Goal: Task Accomplishment & Management: Use online tool/utility

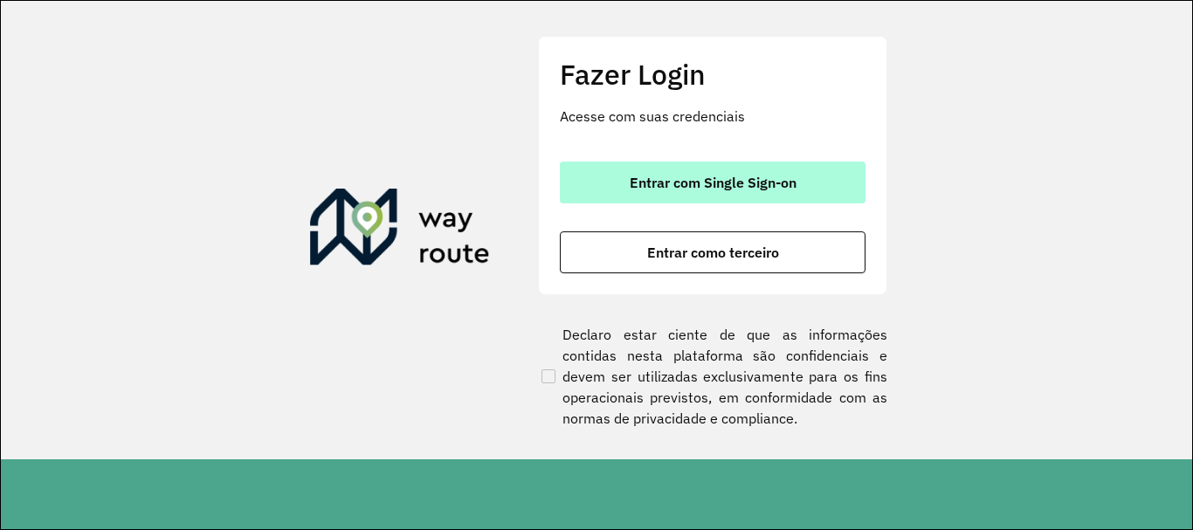
click at [741, 180] on span "Entrar com Single Sign-on" at bounding box center [713, 183] width 167 height 14
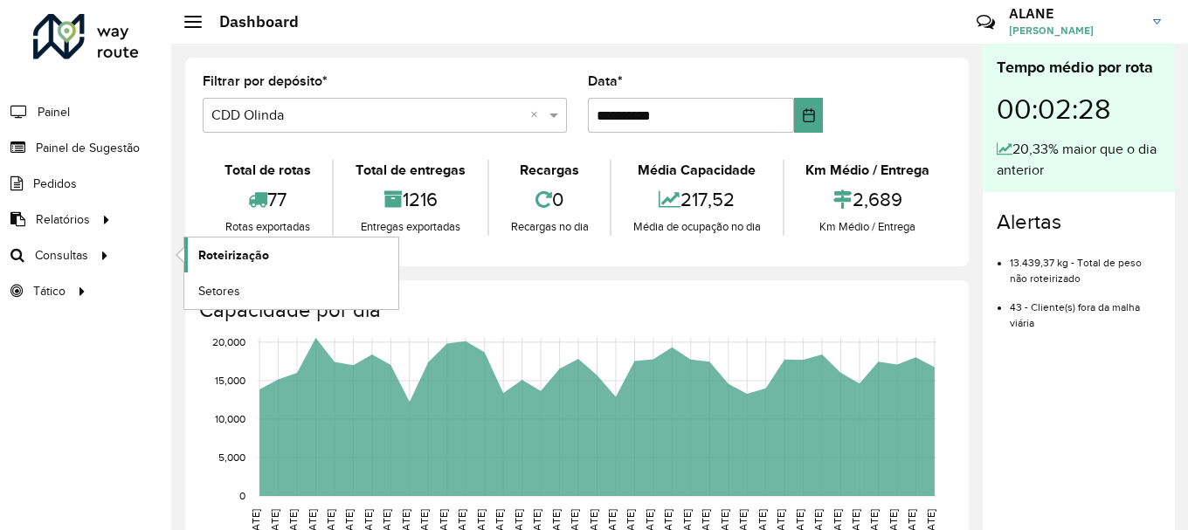
click at [210, 256] on span "Roteirização" at bounding box center [233, 255] width 71 height 18
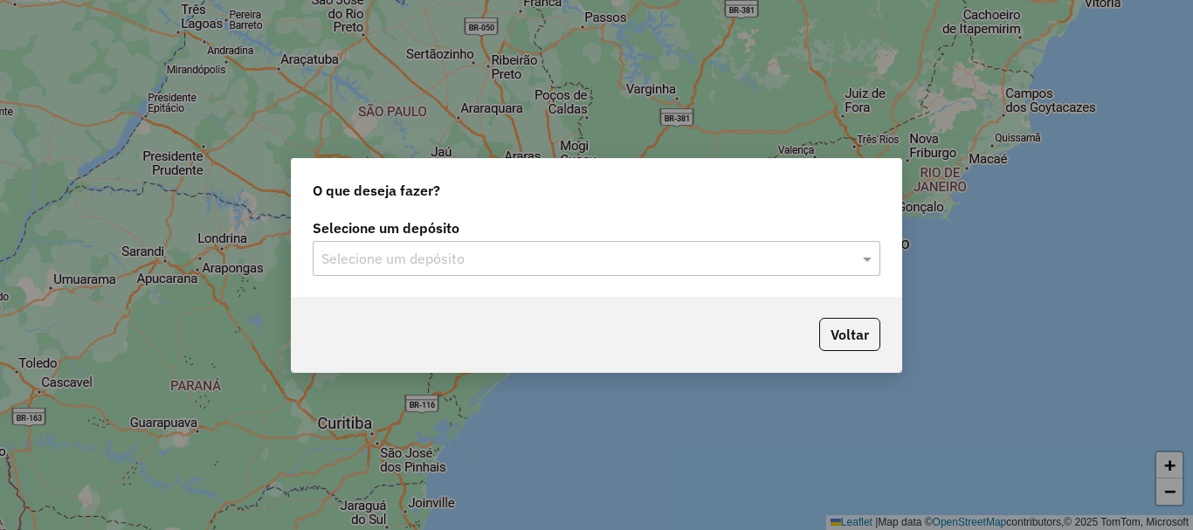
click at [458, 256] on input "text" at bounding box center [578, 259] width 515 height 21
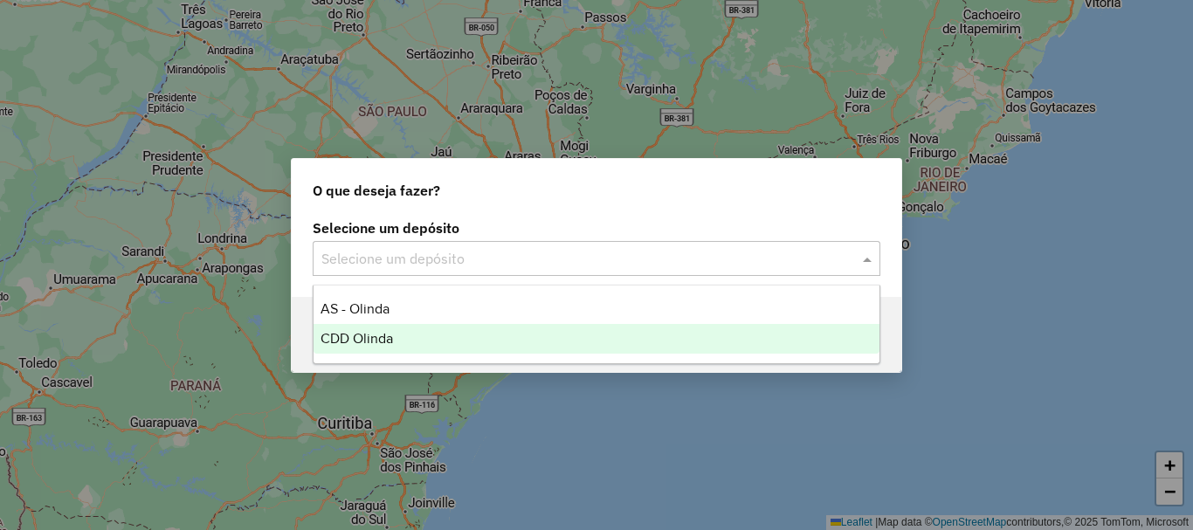
click at [427, 338] on div "CDD Olinda" at bounding box center [597, 339] width 566 height 30
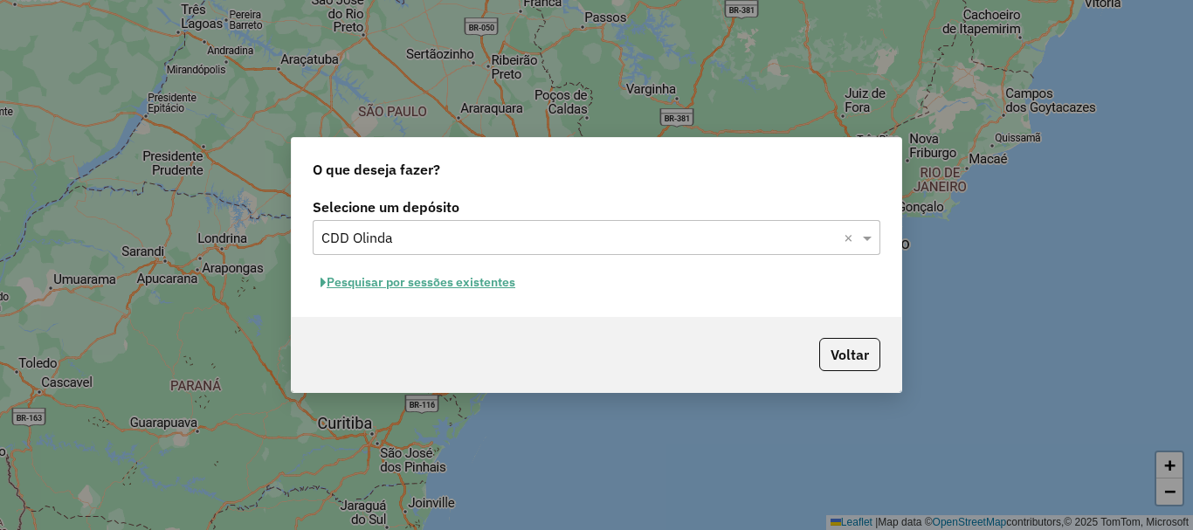
click at [449, 282] on button "Pesquisar por sessões existentes" at bounding box center [418, 282] width 211 height 27
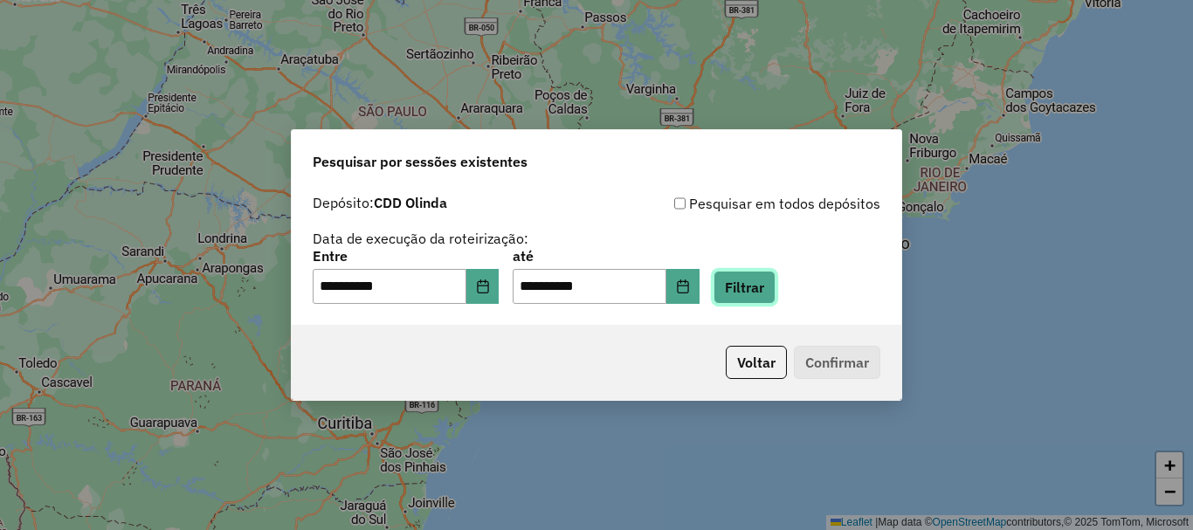
click at [755, 294] on button "Filtrar" at bounding box center [745, 287] width 62 height 33
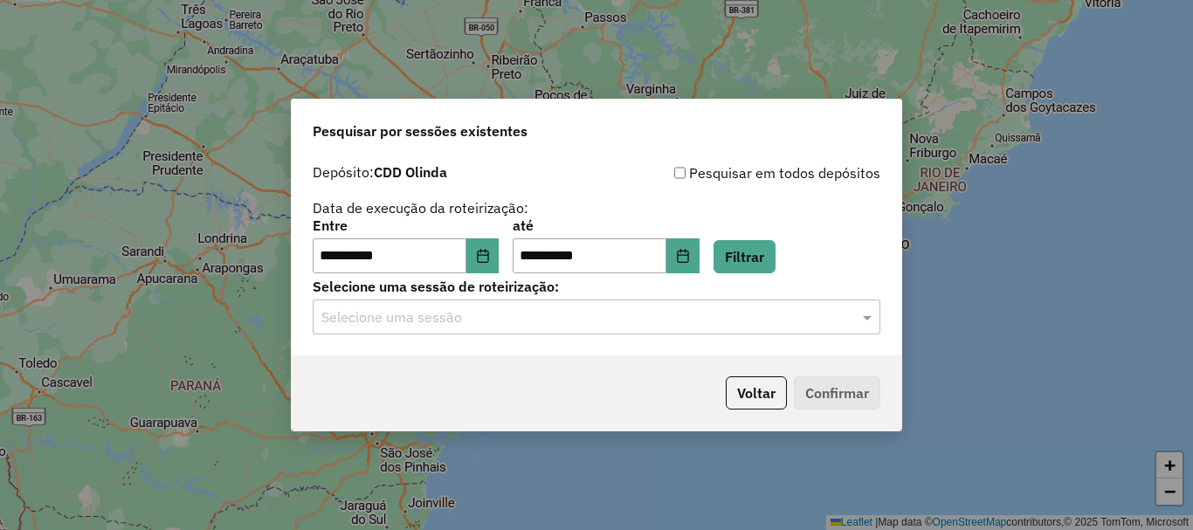
click at [466, 320] on input "text" at bounding box center [578, 318] width 515 height 21
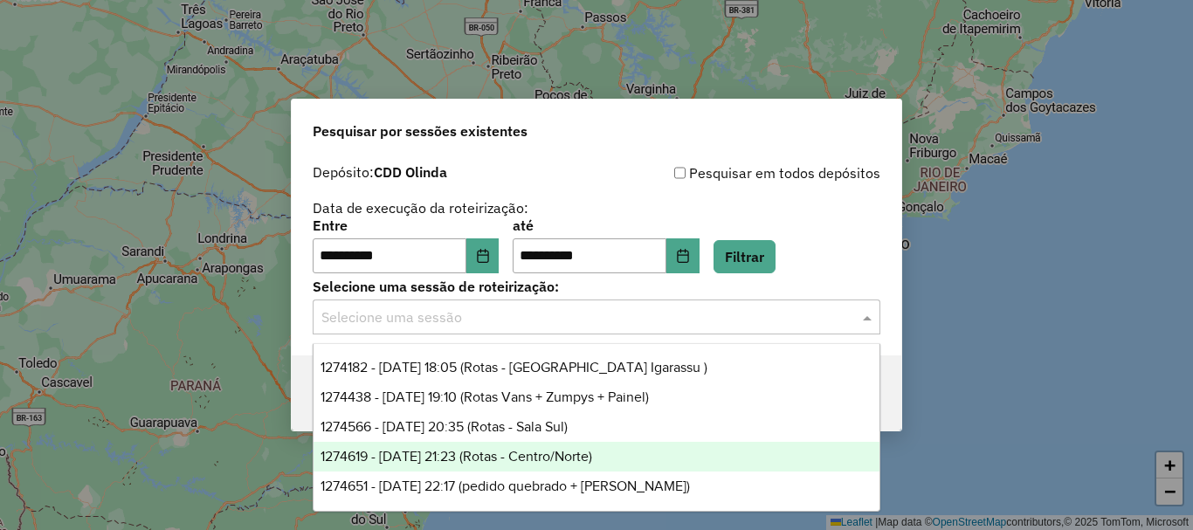
click at [542, 459] on span "1274619 - 12/09/2025 21:23 (Rotas - Centro/Norte)" at bounding box center [457, 456] width 272 height 15
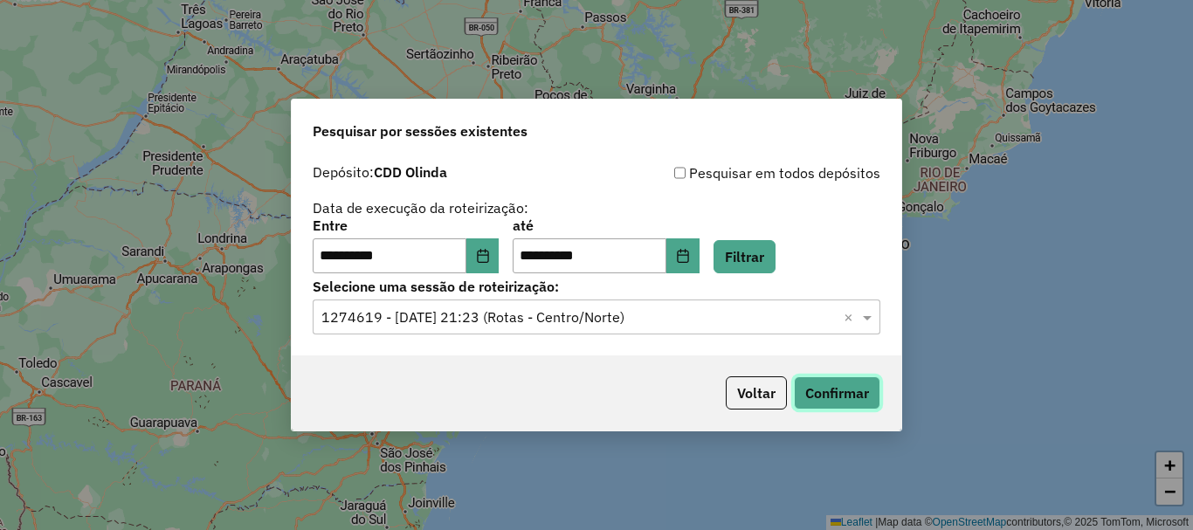
click at [866, 389] on button "Confirmar" at bounding box center [837, 393] width 86 height 33
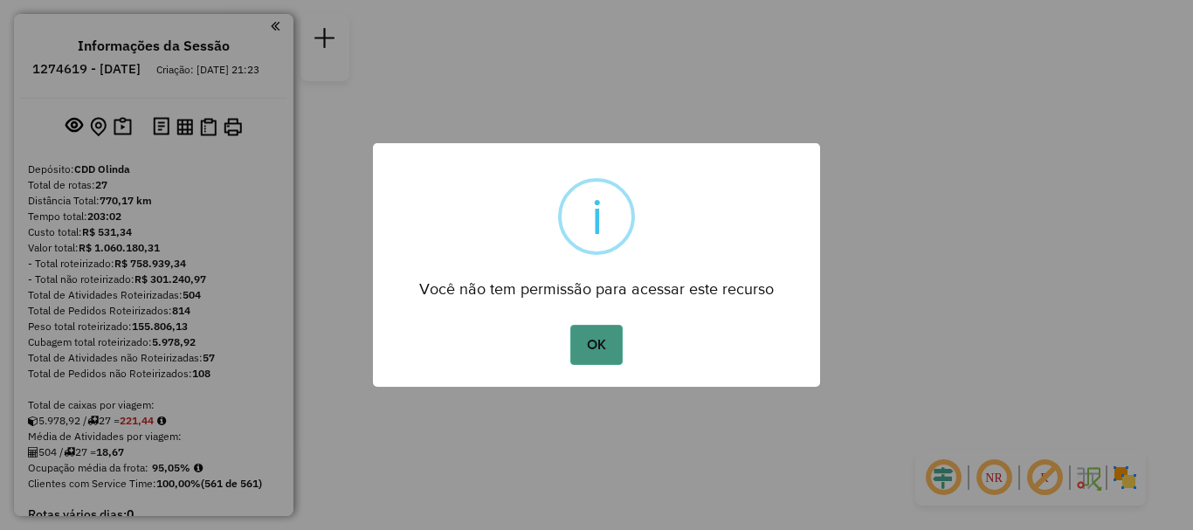
click at [606, 345] on button "OK" at bounding box center [596, 345] width 52 height 40
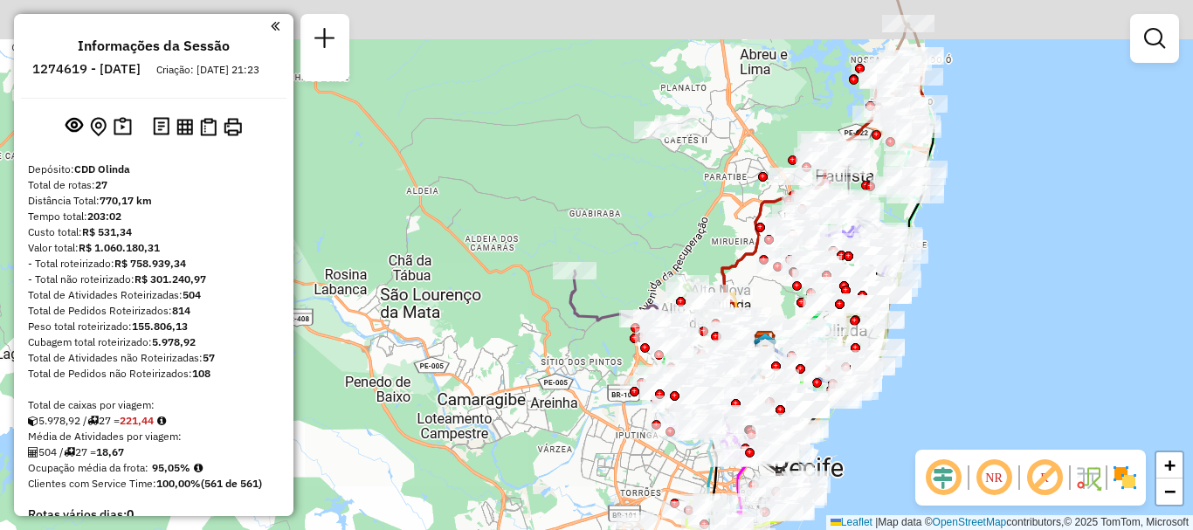
drag, startPoint x: 584, startPoint y: 167, endPoint x: 666, endPoint y: 221, distance: 97.6
click at [666, 221] on div "Janela de atendimento Grade de atendimento Capacidade Transportadoras Veículos …" at bounding box center [596, 265] width 1193 height 530
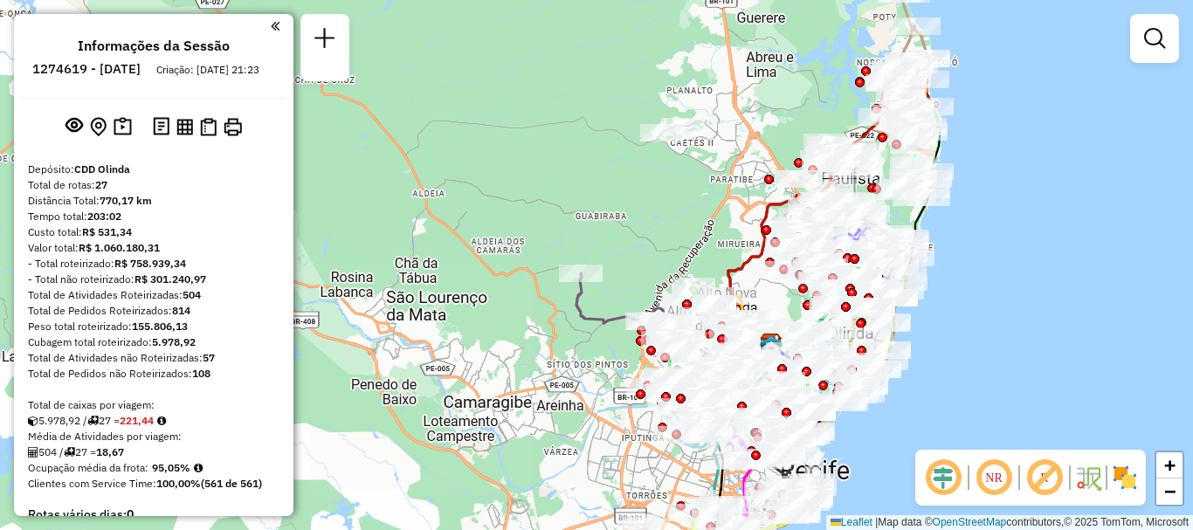
click at [1004, 478] on em at bounding box center [994, 478] width 42 height 42
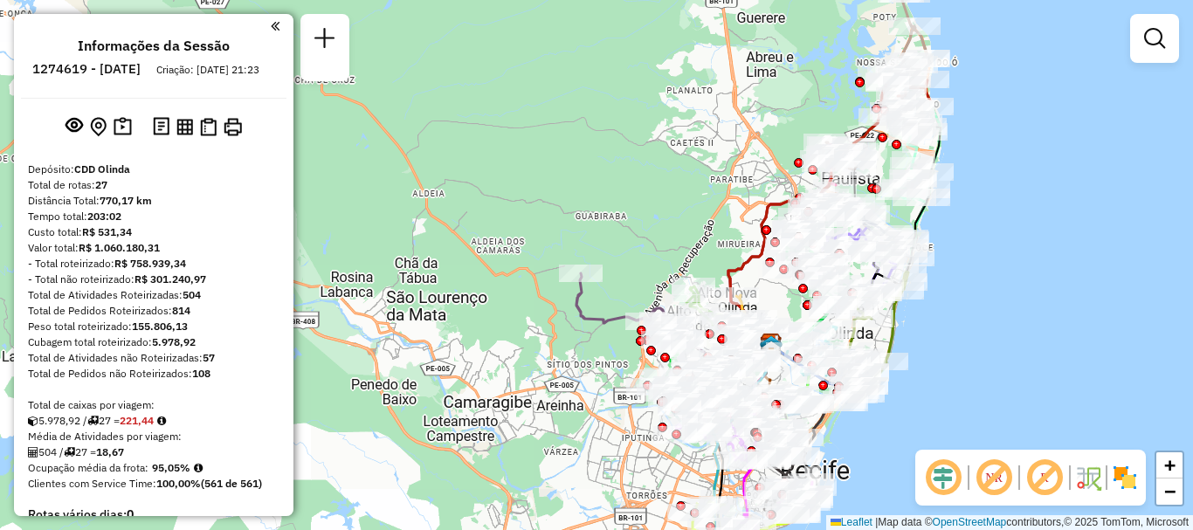
click at [1004, 479] on em at bounding box center [994, 478] width 42 height 42
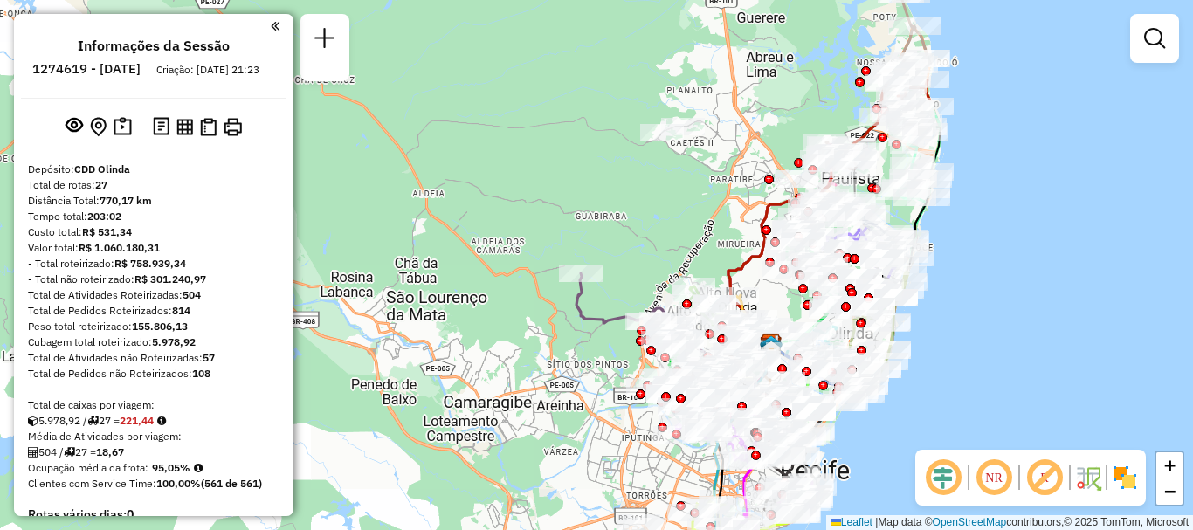
click at [1004, 479] on em at bounding box center [994, 478] width 42 height 42
